Goal: Information Seeking & Learning: Find specific fact

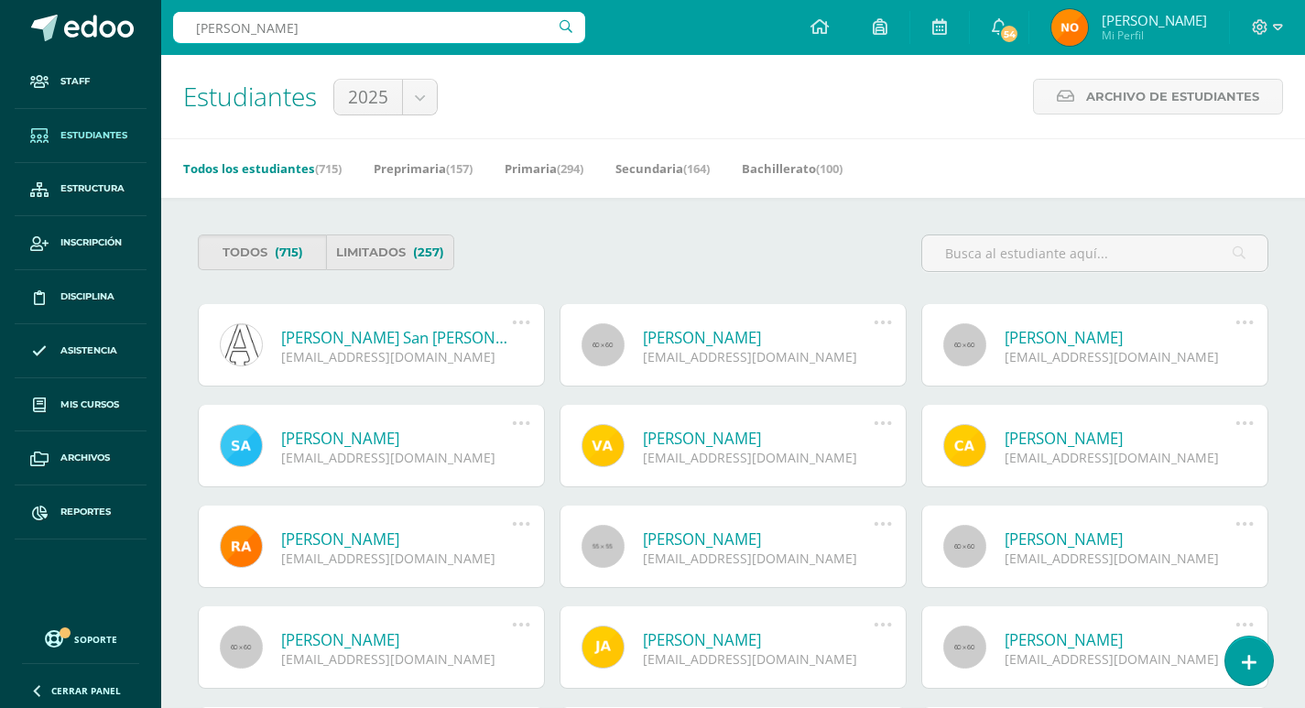
click at [404, 27] on input "perez higueros" at bounding box center [379, 27] width 412 height 31
type input "perez higuerosdaniela elizabeth"
click at [80, 126] on link "Estudiantes" at bounding box center [81, 136] width 132 height 54
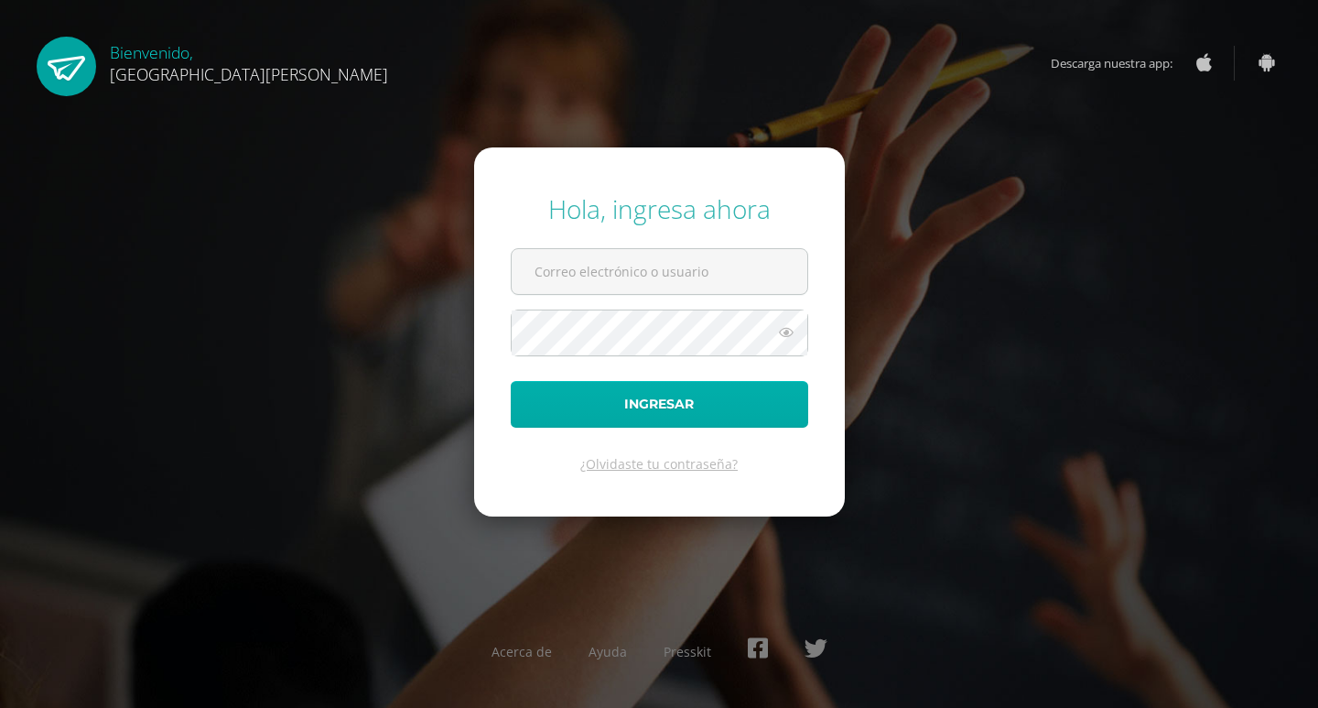
type input "controlacademico@bilinguesanjuan.edu.gt"
click at [660, 396] on button "Ingresar" at bounding box center [660, 404] width 298 height 47
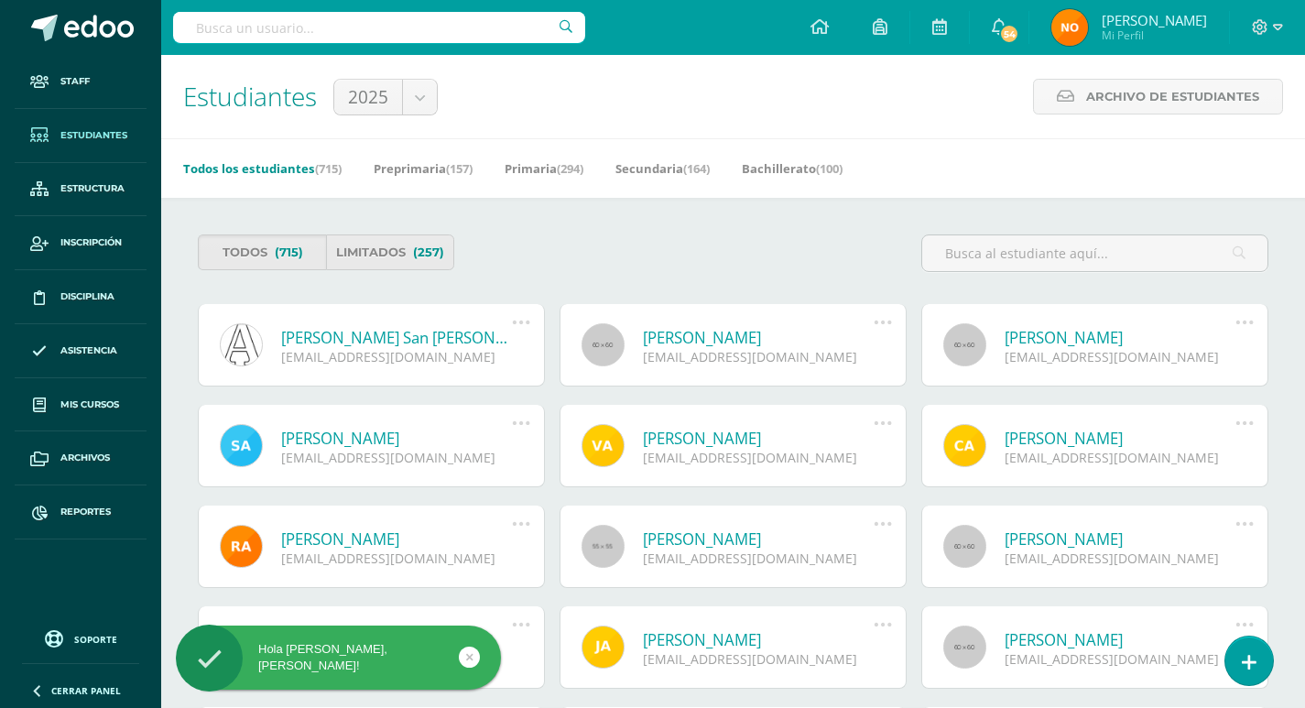
click at [322, 30] on input "text" at bounding box center [379, 27] width 412 height 31
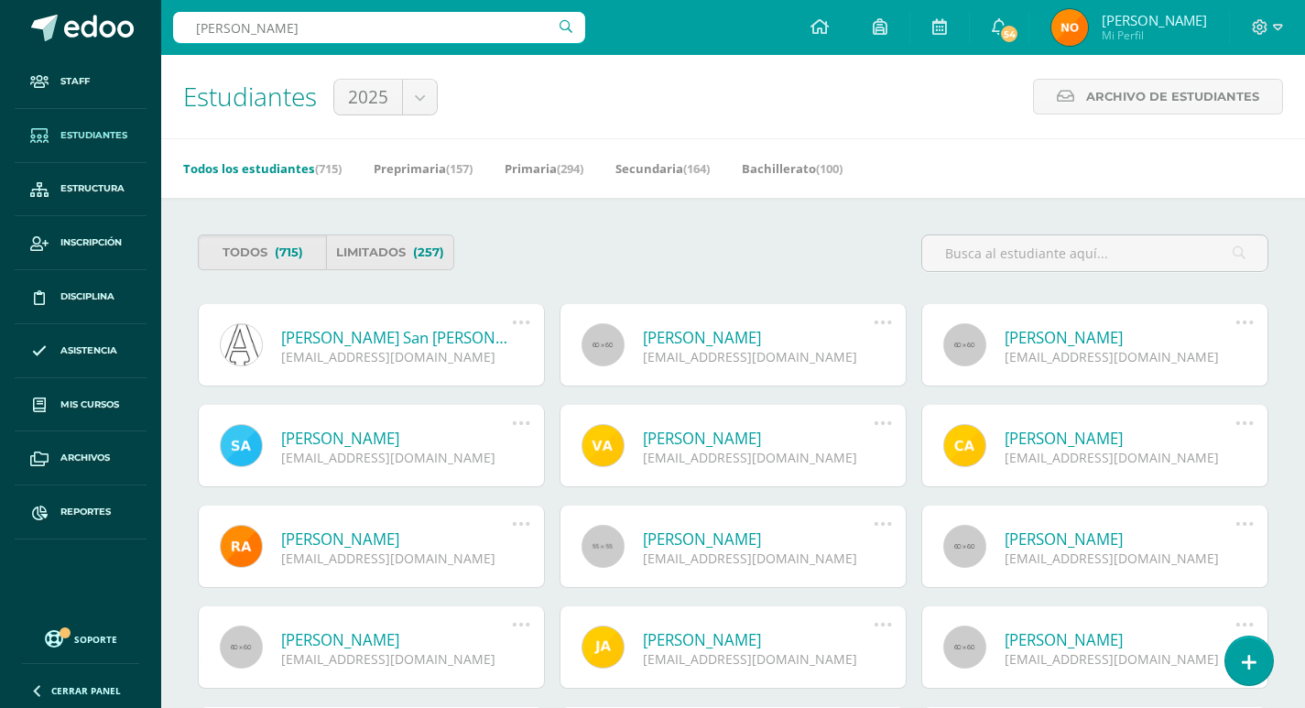
type input "[PERSON_NAME]"
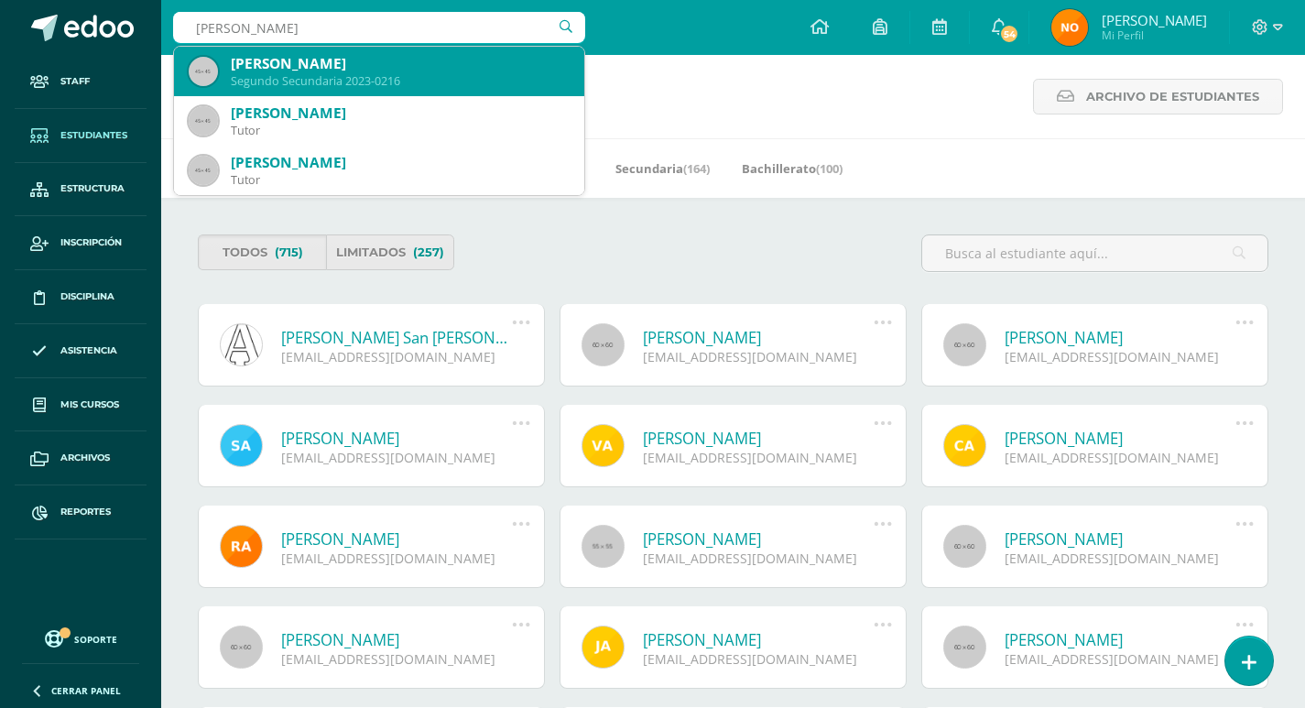
click at [318, 61] on div "Daniela Elizabeth Cardona Gámez" at bounding box center [400, 63] width 339 height 19
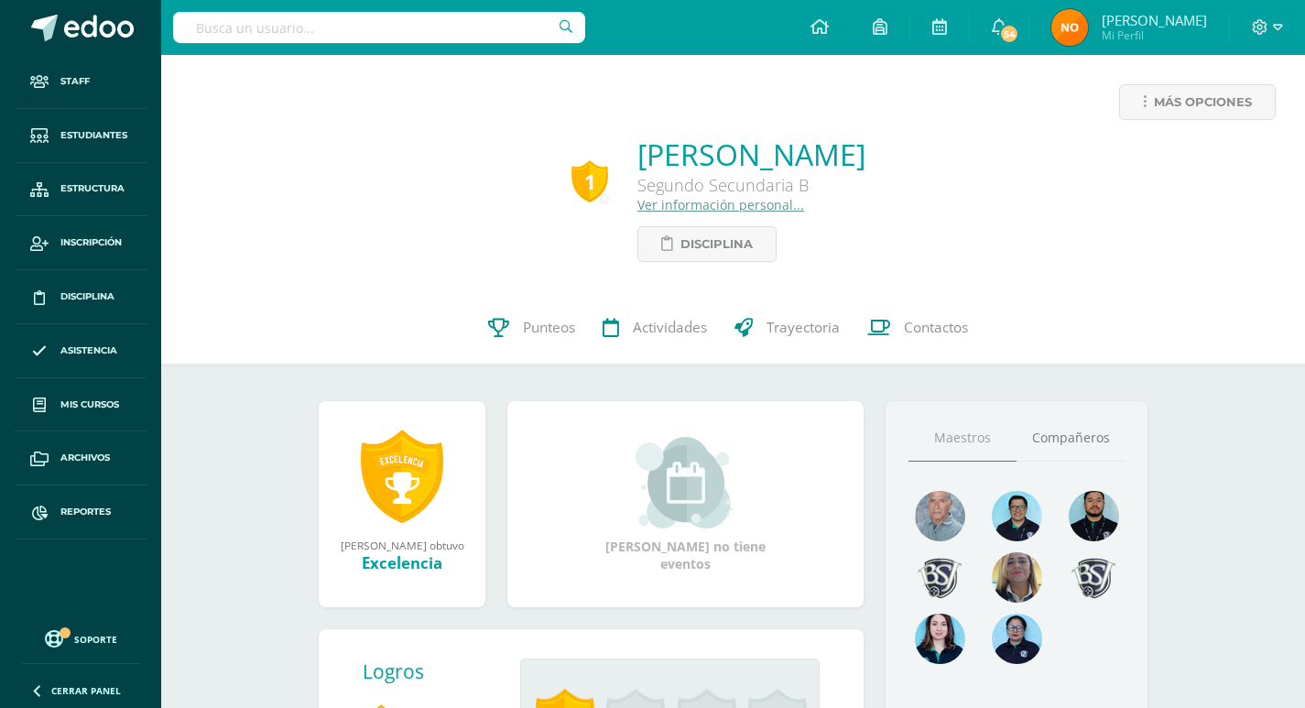
click at [637, 203] on link "Ver información personal..." at bounding box center [720, 204] width 167 height 17
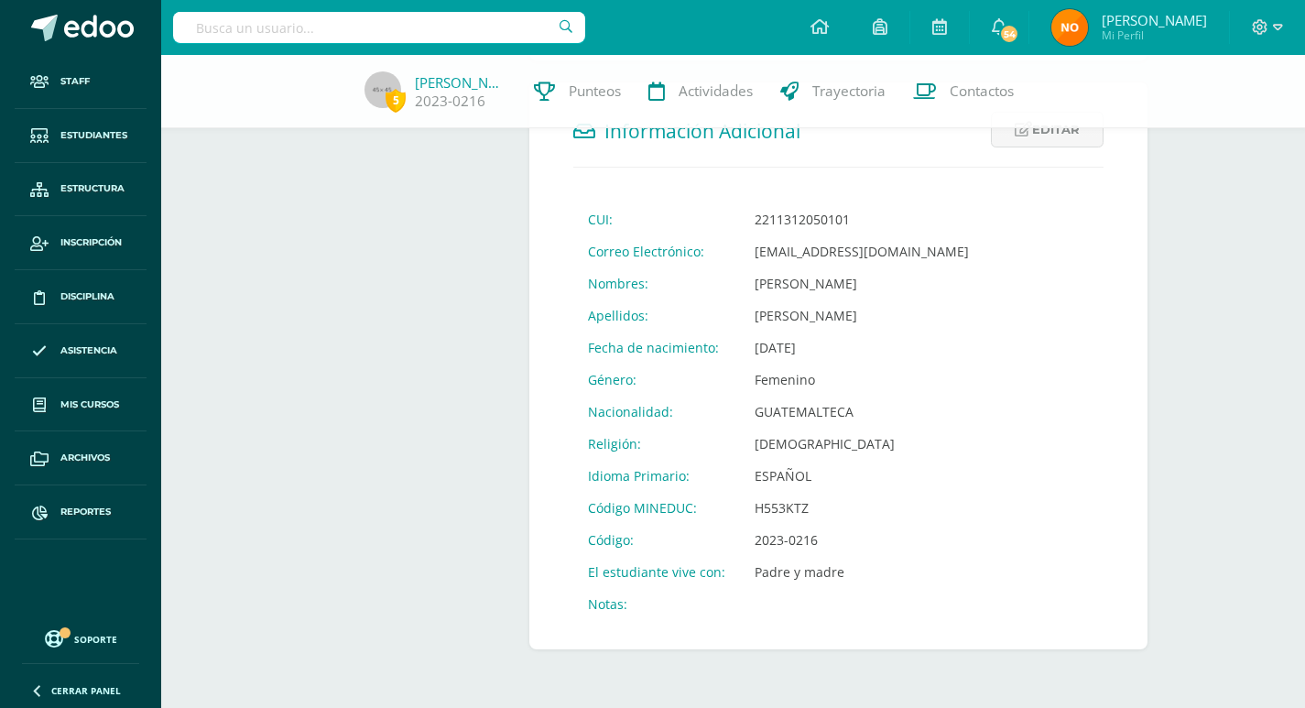
scroll to position [629, 0]
drag, startPoint x: 752, startPoint y: 540, endPoint x: 823, endPoint y: 549, distance: 72.0
click at [823, 549] on td "2023-0216" at bounding box center [862, 540] width 244 height 32
copy td "2023-0216"
